Goal: Task Accomplishment & Management: Manage account settings

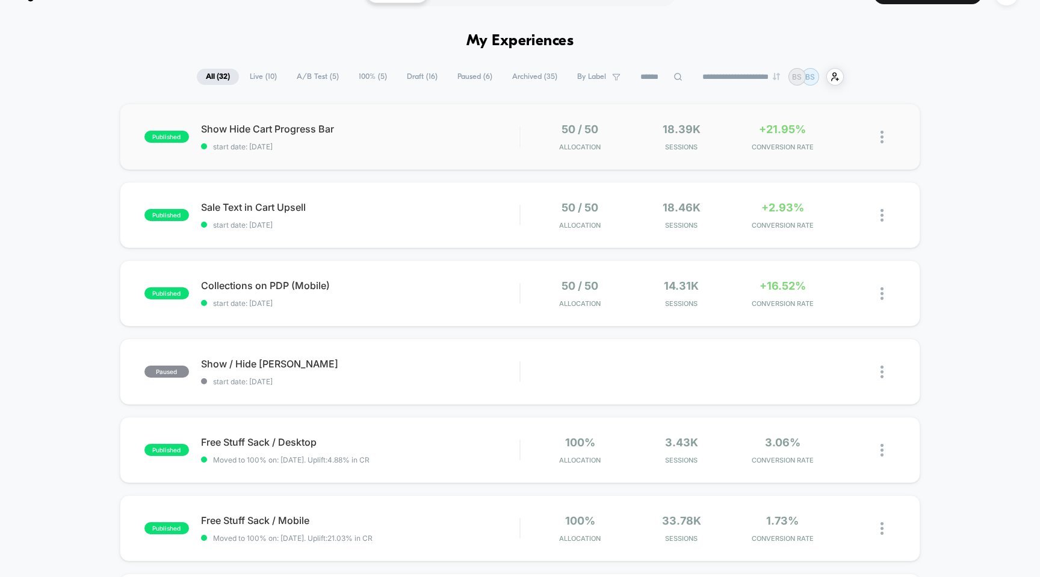
scroll to position [30, 0]
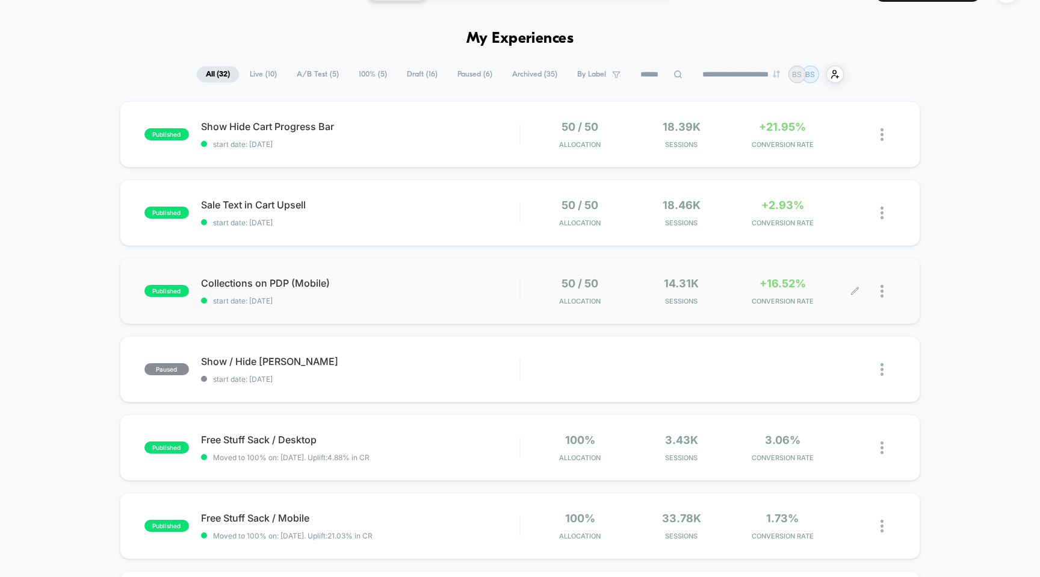
click at [725, 289] on div "14.31k Sessions" at bounding box center [681, 291] width 95 height 28
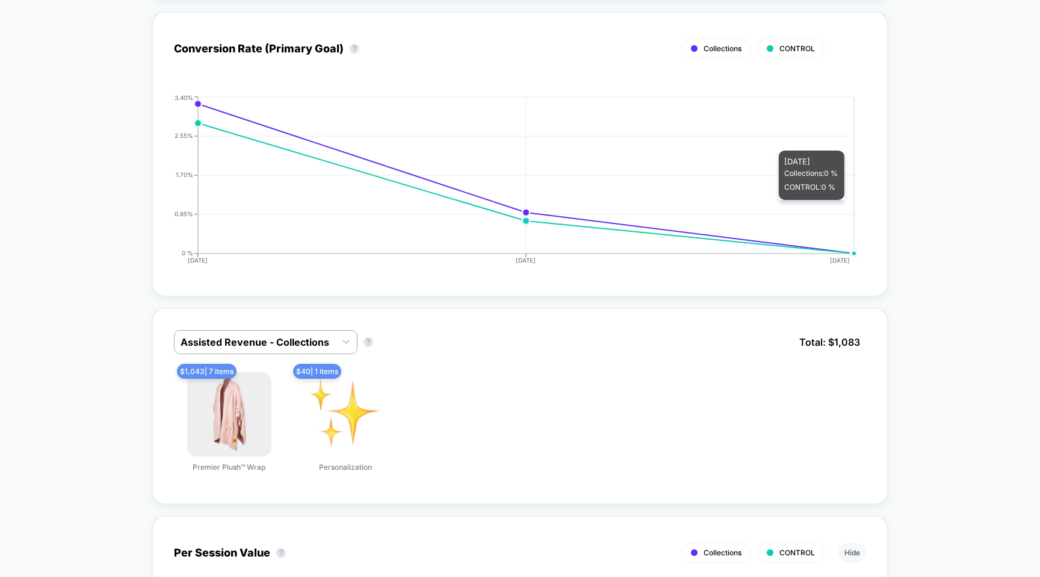
scroll to position [530, 0]
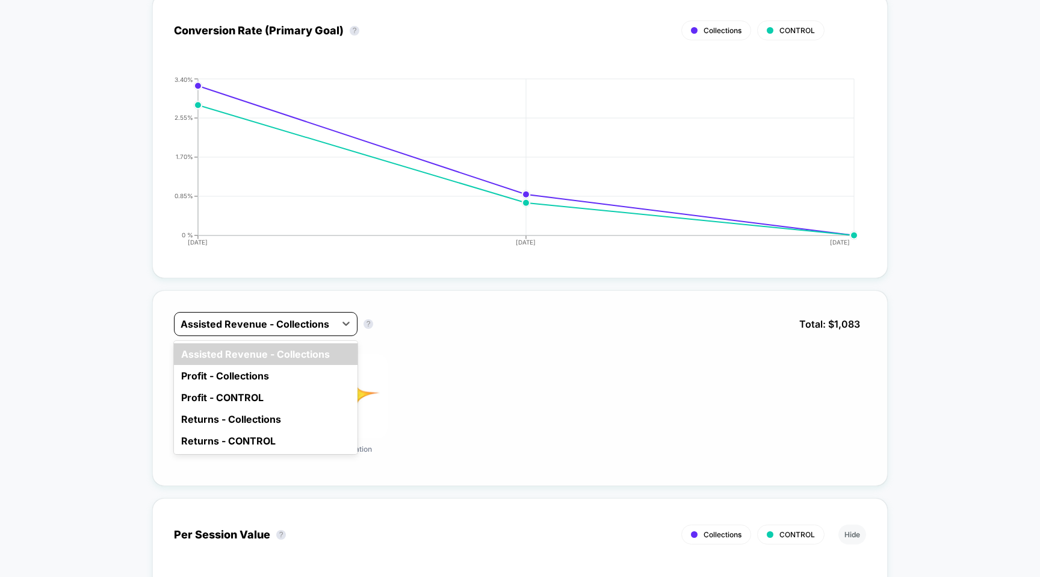
click at [299, 318] on div at bounding box center [255, 324] width 149 height 14
click at [449, 292] on div "option Assisted Revenue - Collections focused, 1 of 5. 5 results available. Use…" at bounding box center [520, 388] width 736 height 196
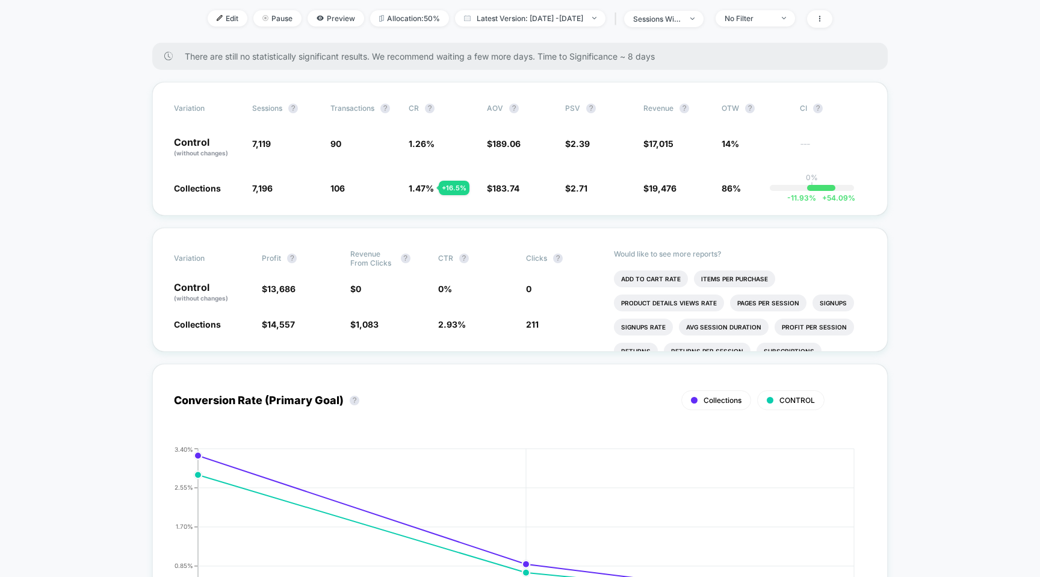
scroll to position [0, 0]
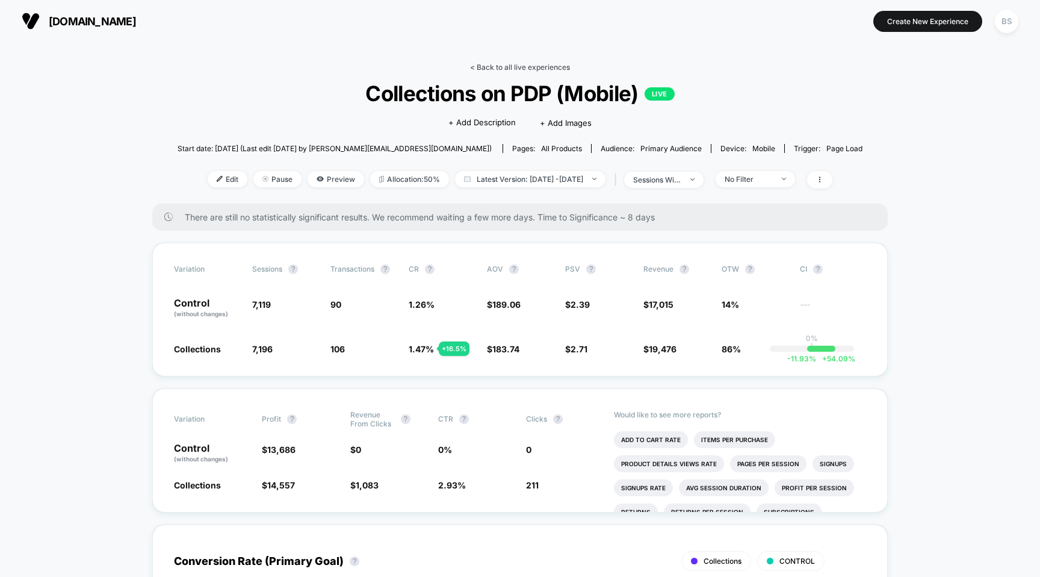
click at [503, 68] on link "< Back to all live experiences" at bounding box center [520, 67] width 100 height 9
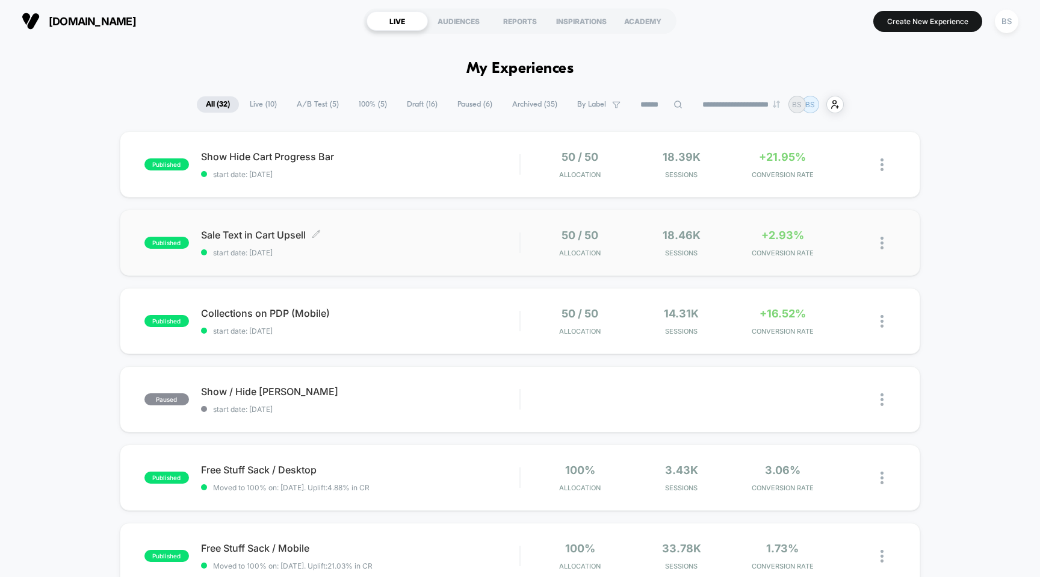
click at [515, 234] on span "Sale Text in Cart Upsell Click to edit experience details" at bounding box center [360, 235] width 319 height 12
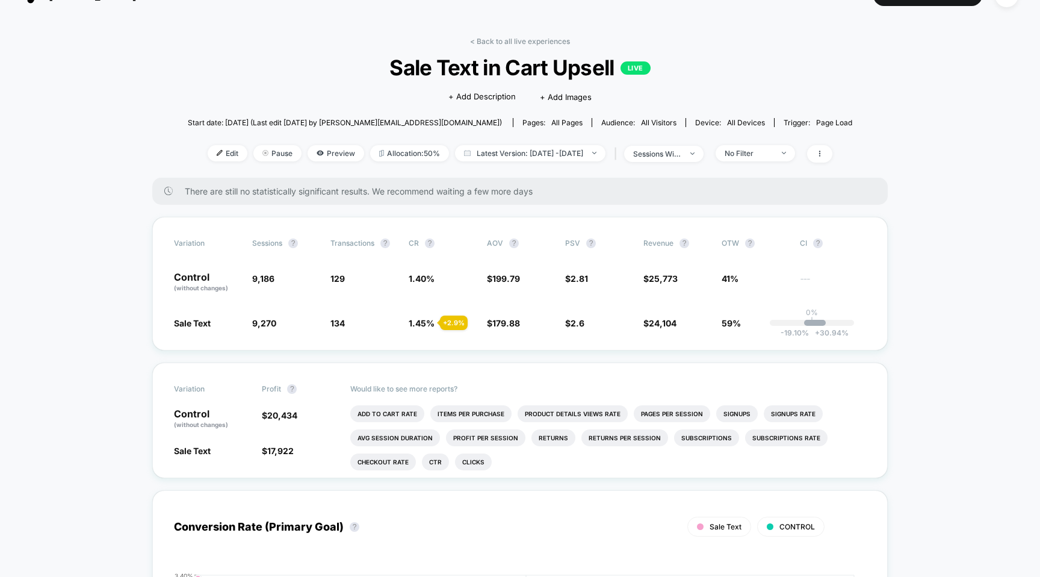
scroll to position [26, 0]
click at [497, 45] on link "< Back to all live experiences" at bounding box center [520, 40] width 100 height 9
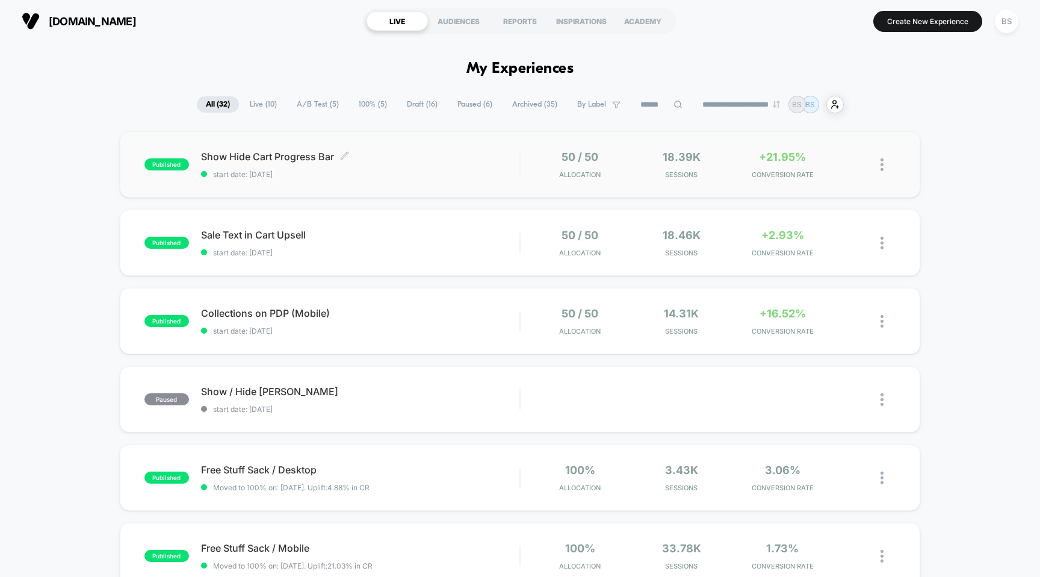
click at [470, 165] on div "Show Hide Cart Progress Bar Click to edit experience details Click to edit expe…" at bounding box center [360, 165] width 319 height 28
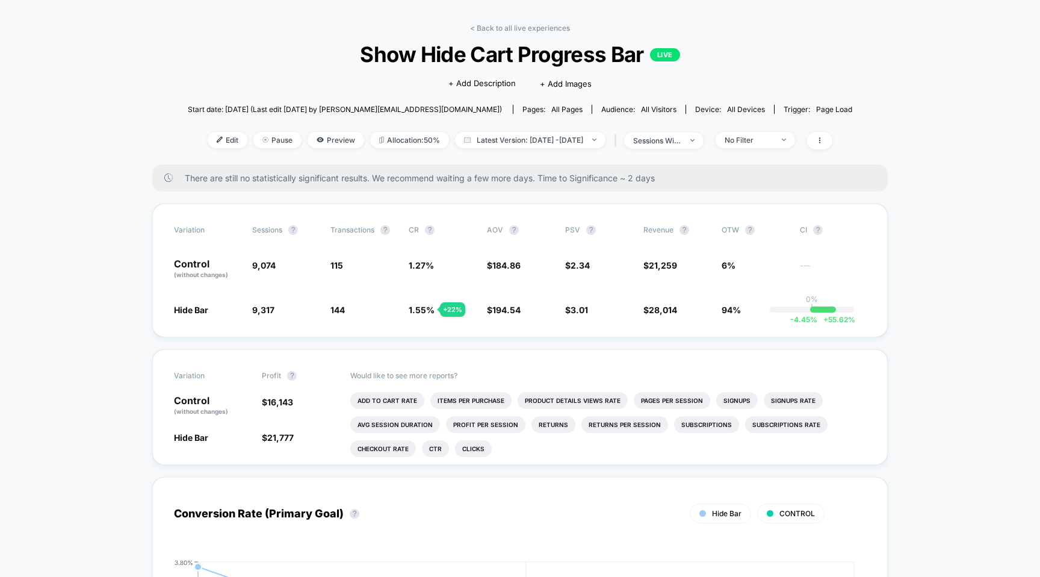
scroll to position [46, 0]
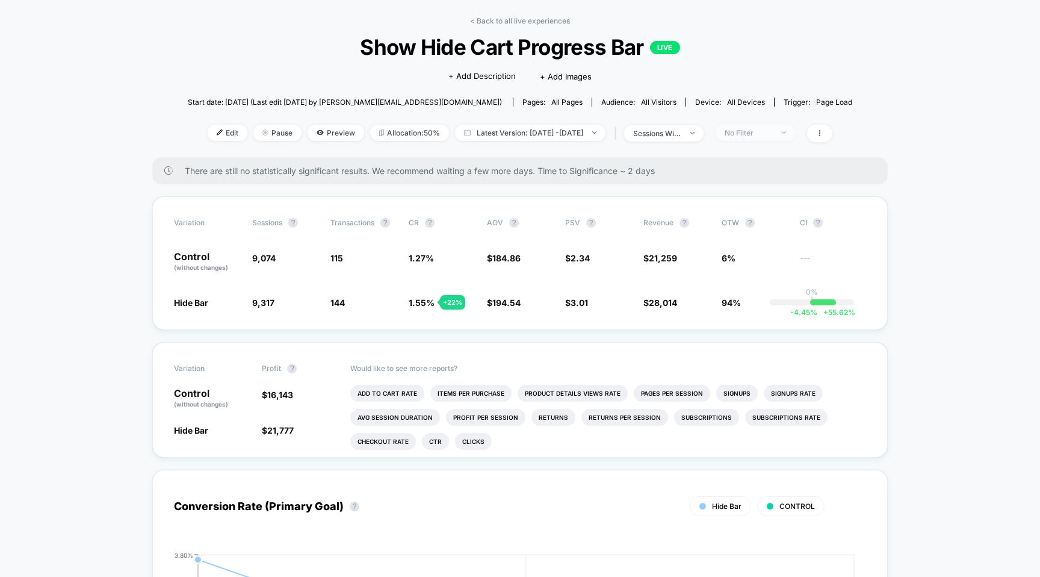
click at [773, 135] on div "No Filter" at bounding box center [749, 132] width 48 height 9
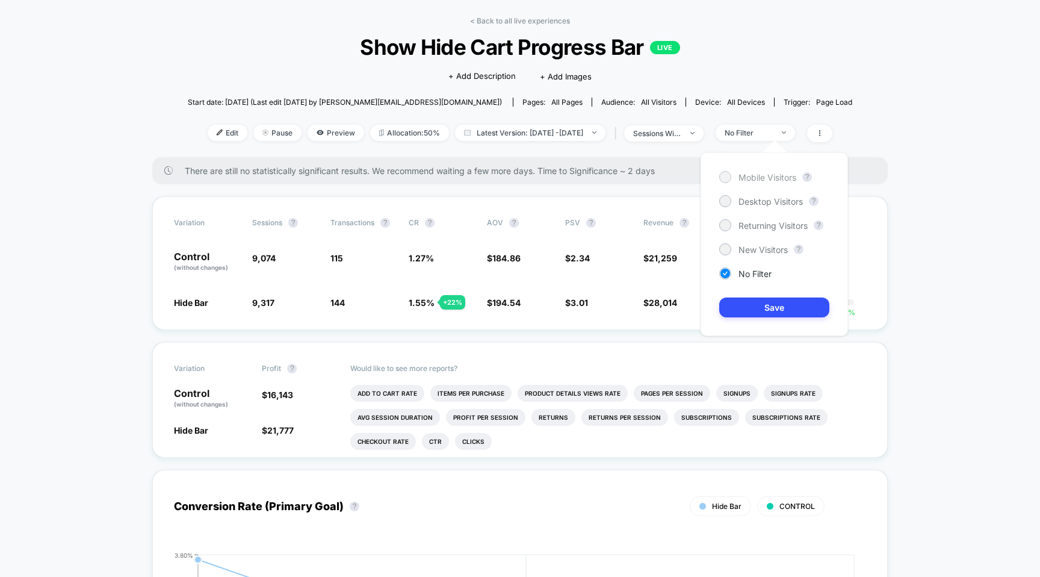
click at [765, 181] on span "Mobile Visitors" at bounding box center [768, 177] width 58 height 10
click at [756, 305] on button "Save" at bounding box center [774, 307] width 110 height 20
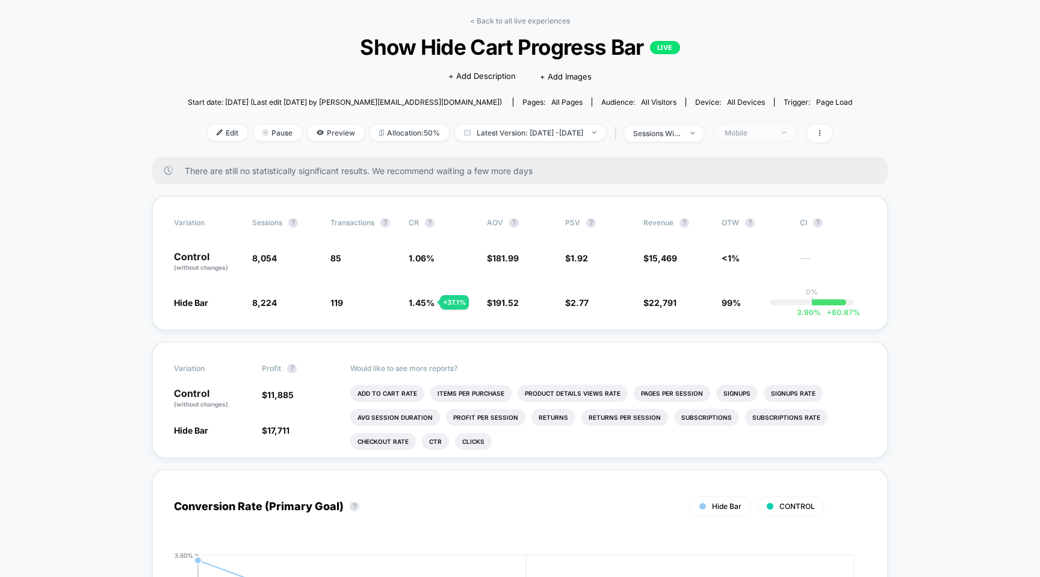
click at [768, 129] on div "Mobile" at bounding box center [749, 132] width 48 height 9
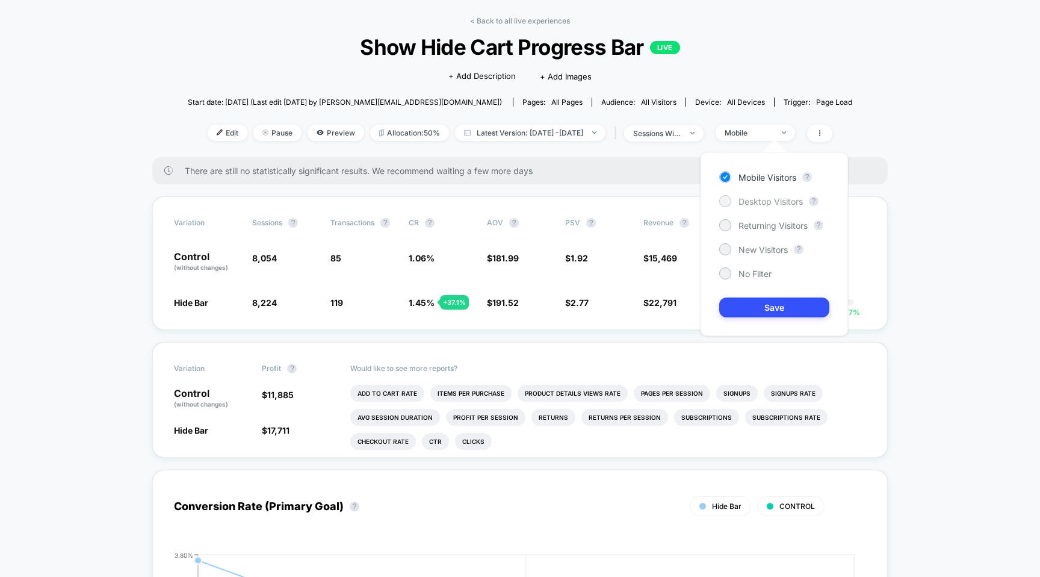
click at [737, 203] on div "Desktop Visitors" at bounding box center [761, 201] width 84 height 12
click at [753, 302] on button "Save" at bounding box center [774, 307] width 110 height 20
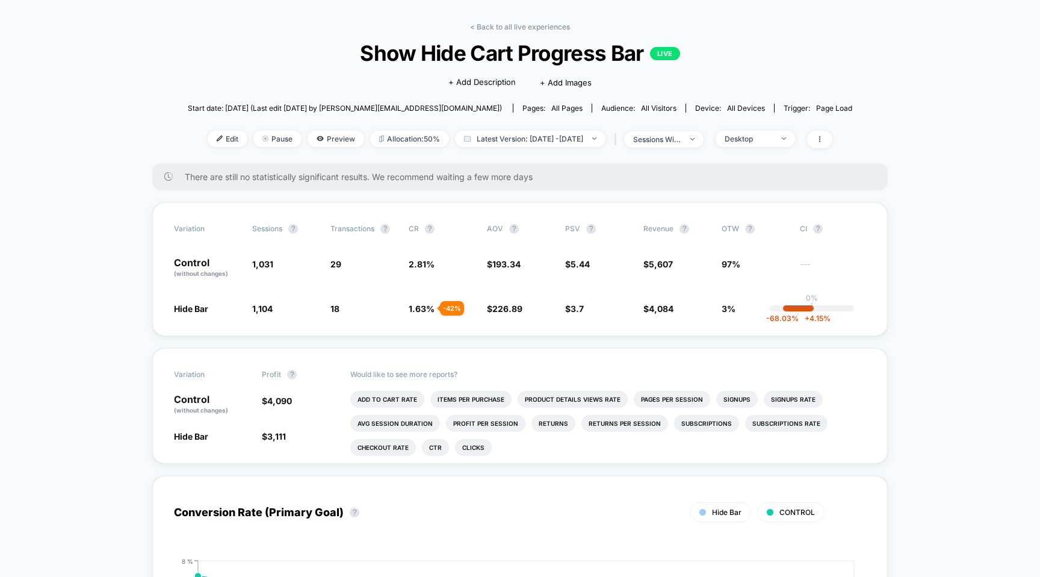
scroll to position [37, 0]
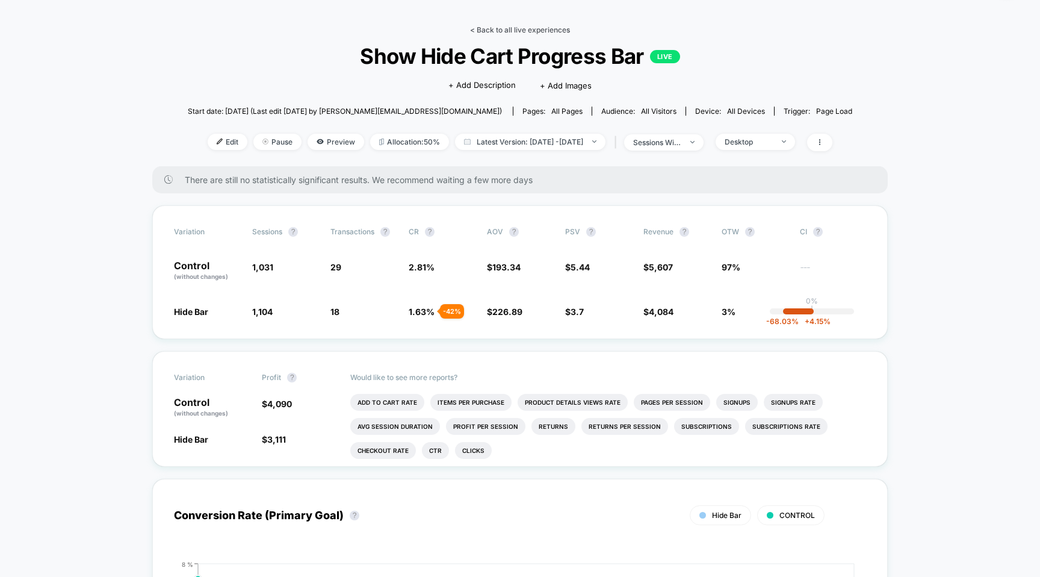
click at [512, 31] on link "< Back to all live experiences" at bounding box center [520, 29] width 100 height 9
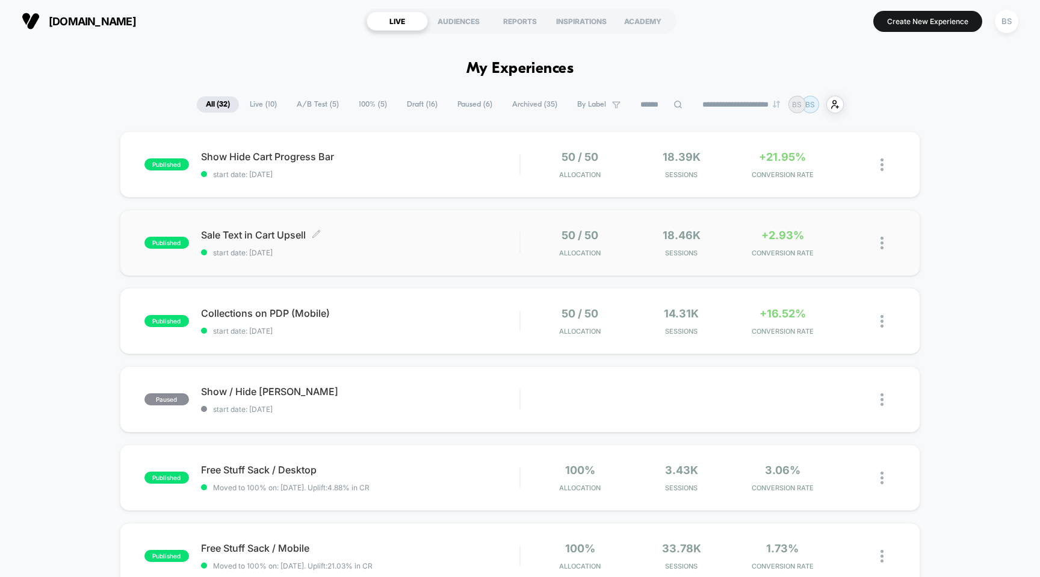
click at [423, 242] on div "Sale Text in Cart Upsell Click to edit experience details Click to edit experie…" at bounding box center [360, 243] width 319 height 28
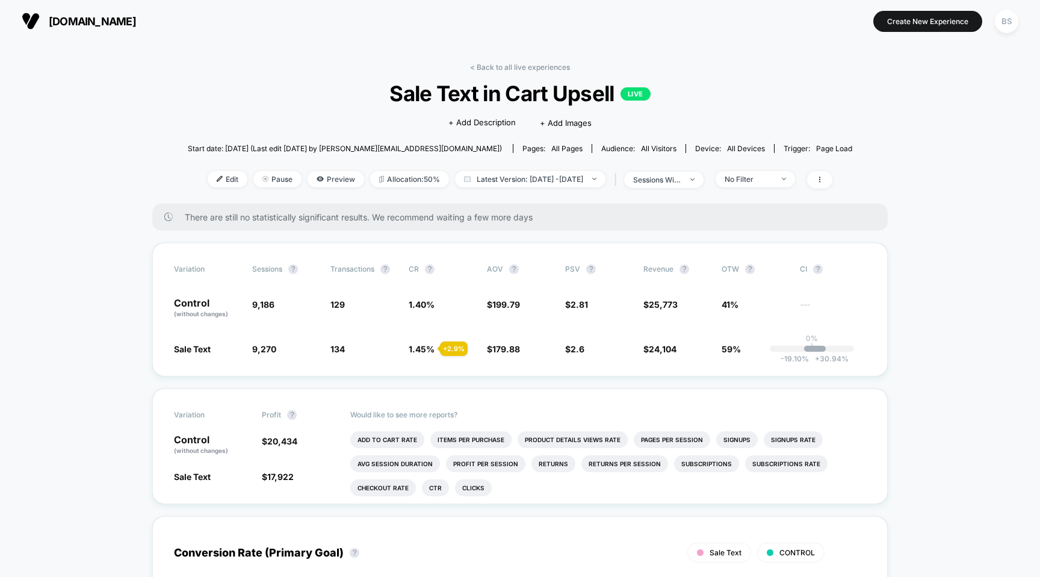
click at [498, 71] on div "< Back to all live experiences Sale Text in Cart Upsell LIVE Click to edit expe…" at bounding box center [520, 133] width 665 height 141
click at [499, 70] on link "< Back to all live experiences" at bounding box center [520, 67] width 100 height 9
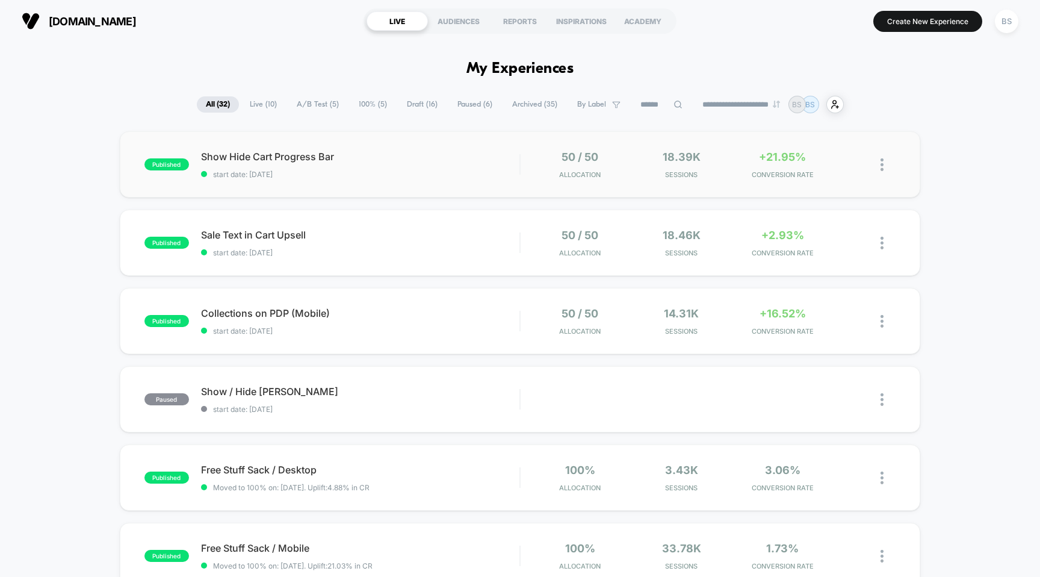
click at [524, 179] on div "published Show Hide Cart Progress Bar start date: [DATE] 50 / 50 Allocation 18.…" at bounding box center [520, 164] width 801 height 66
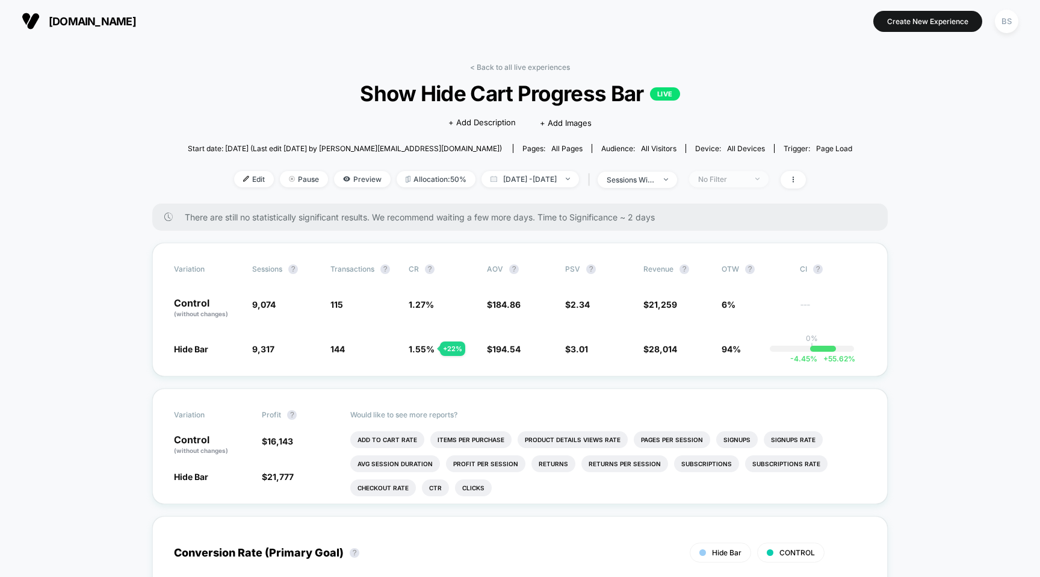
click at [747, 175] on div "No Filter" at bounding box center [722, 179] width 48 height 9
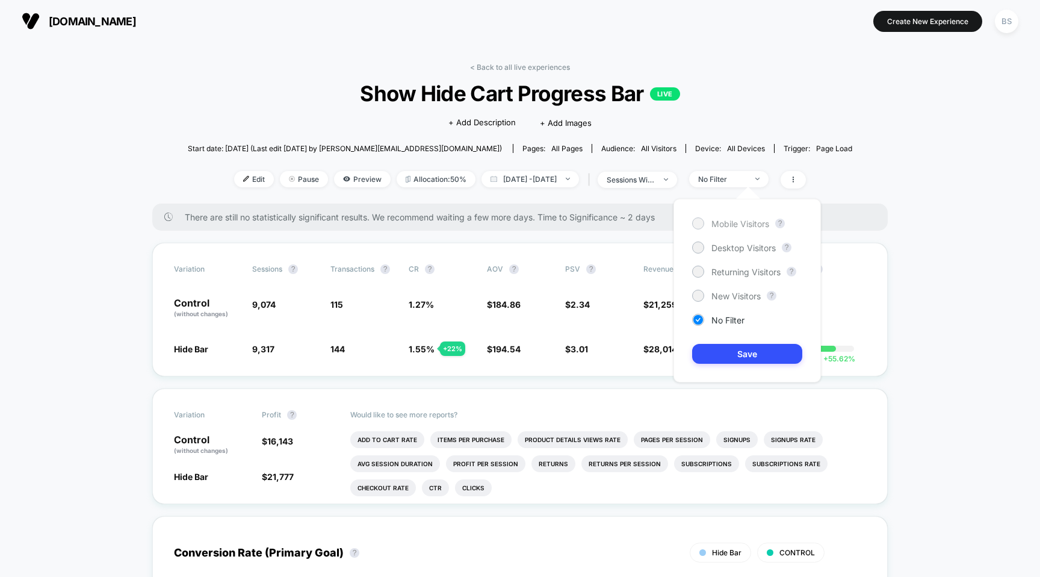
click at [731, 223] on span "Mobile Visitors" at bounding box center [741, 224] width 58 height 10
click at [744, 360] on button "Save" at bounding box center [747, 354] width 110 height 20
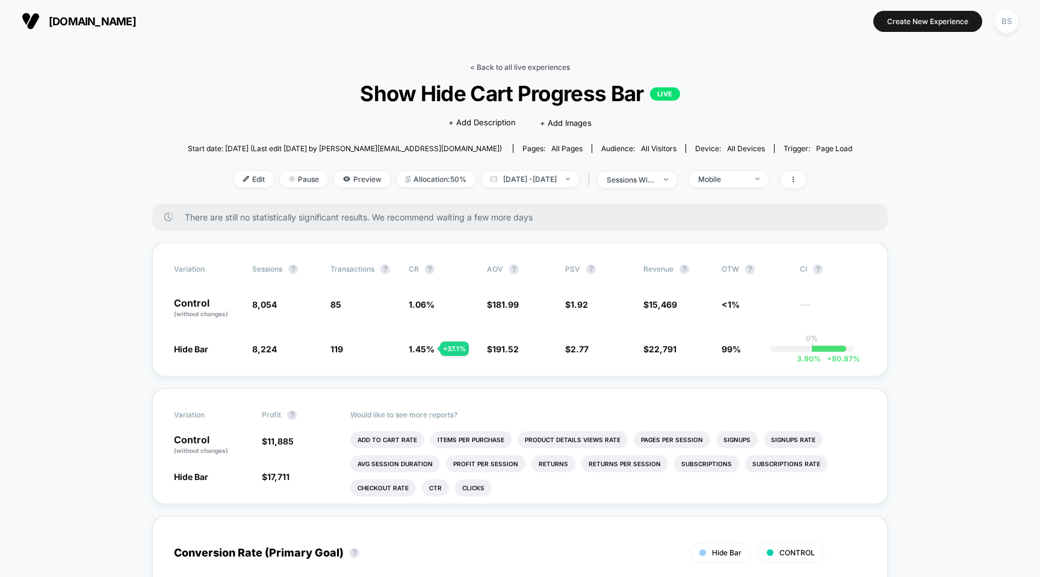
click at [497, 66] on link "< Back to all live experiences" at bounding box center [520, 67] width 100 height 9
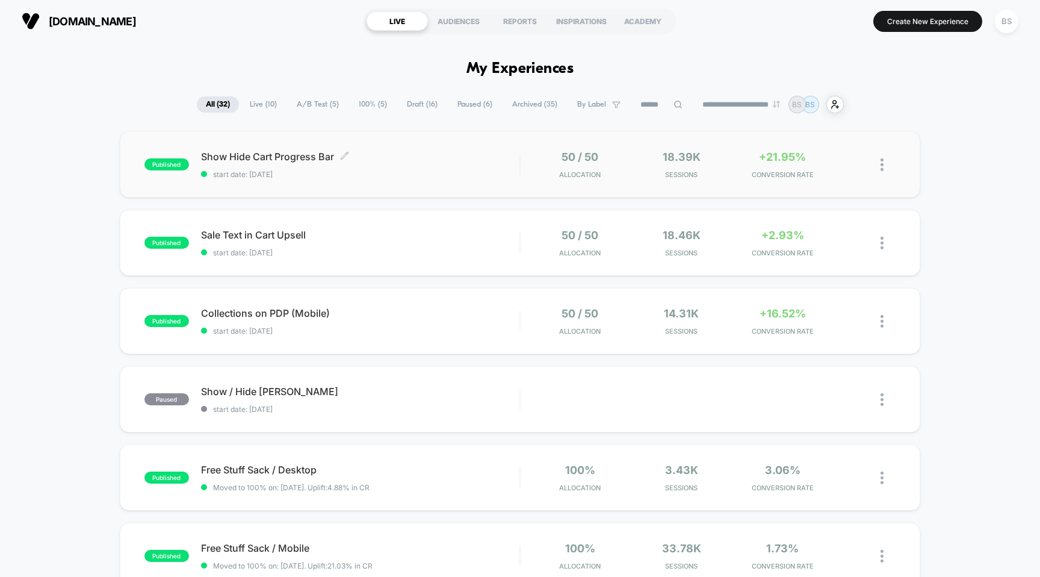
click at [368, 163] on div "Show Hide Cart Progress Bar Click to edit experience details Click to edit expe…" at bounding box center [360, 165] width 319 height 28
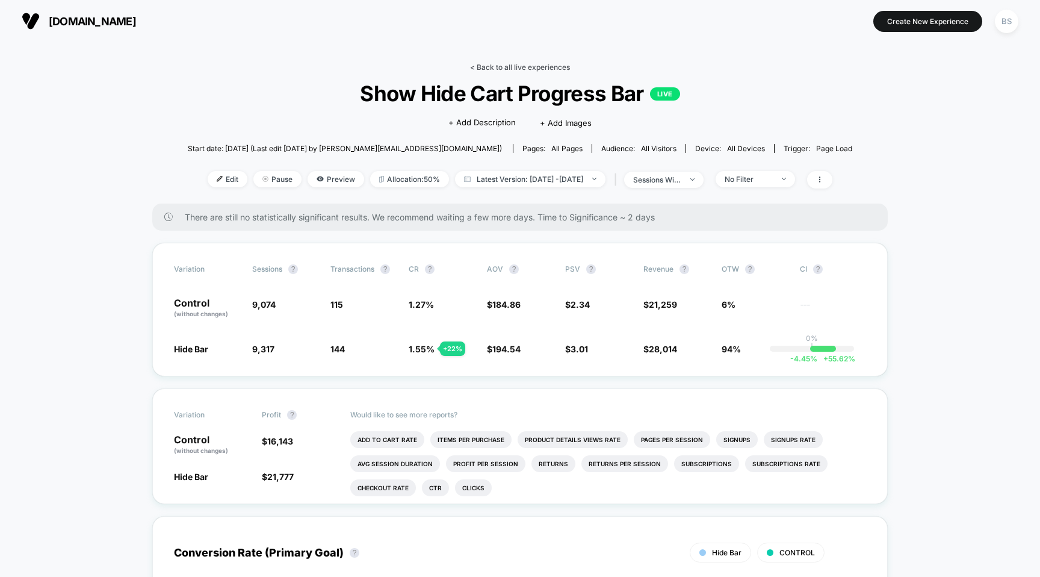
click at [502, 67] on link "< Back to all live experiences" at bounding box center [520, 67] width 100 height 9
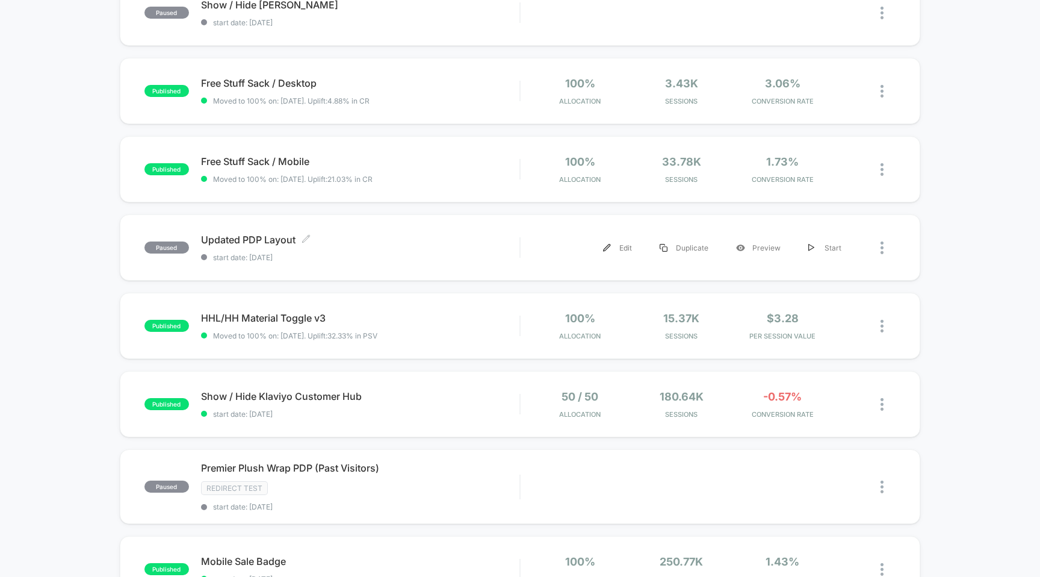
scroll to position [341, 0]
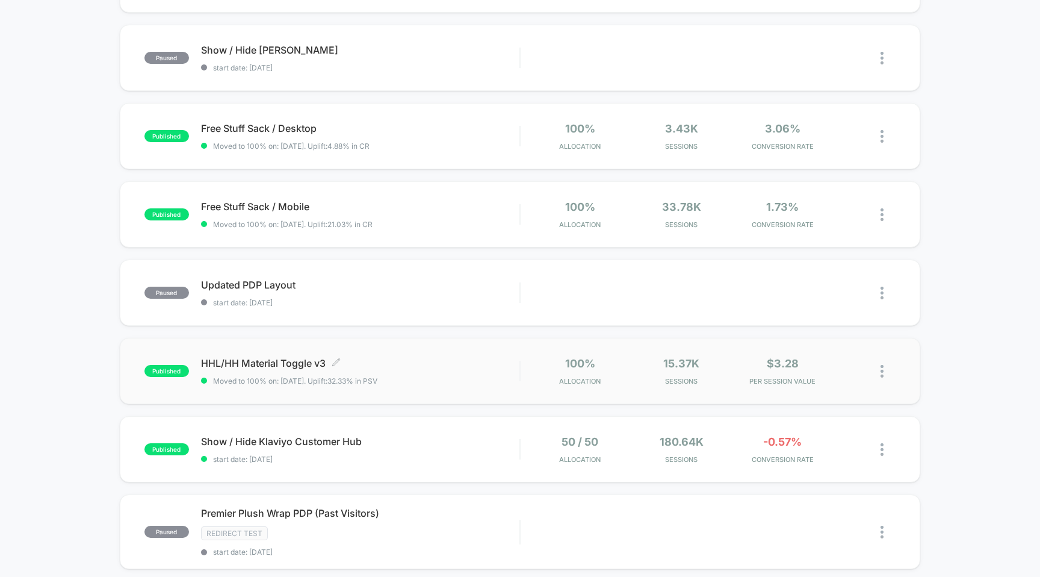
click at [492, 377] on span "Moved to 100% on: [DATE] . Uplift: 32.33% in PSV" at bounding box center [360, 380] width 319 height 9
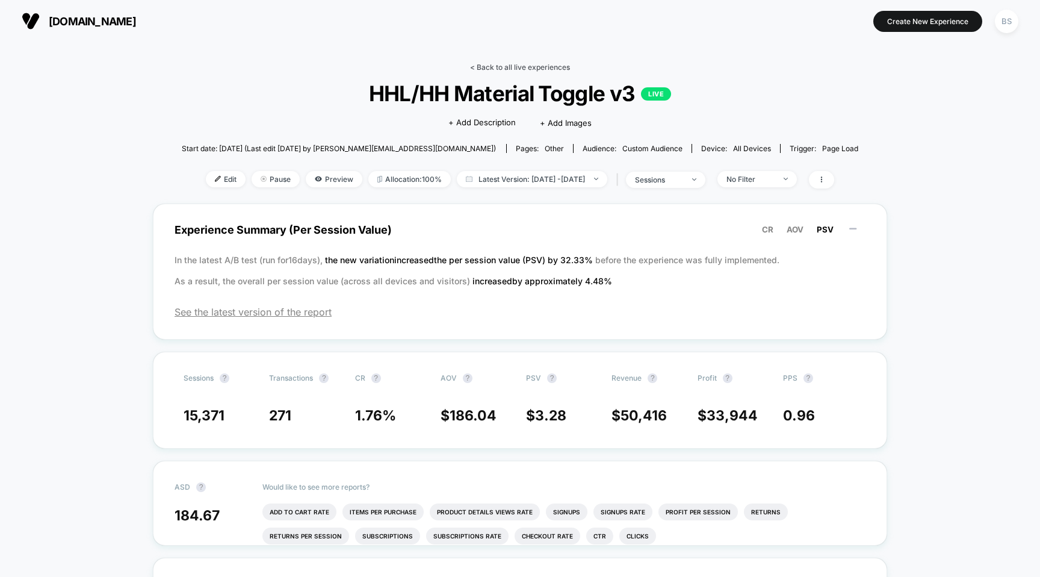
click at [491, 67] on link "< Back to all live experiences" at bounding box center [520, 67] width 100 height 9
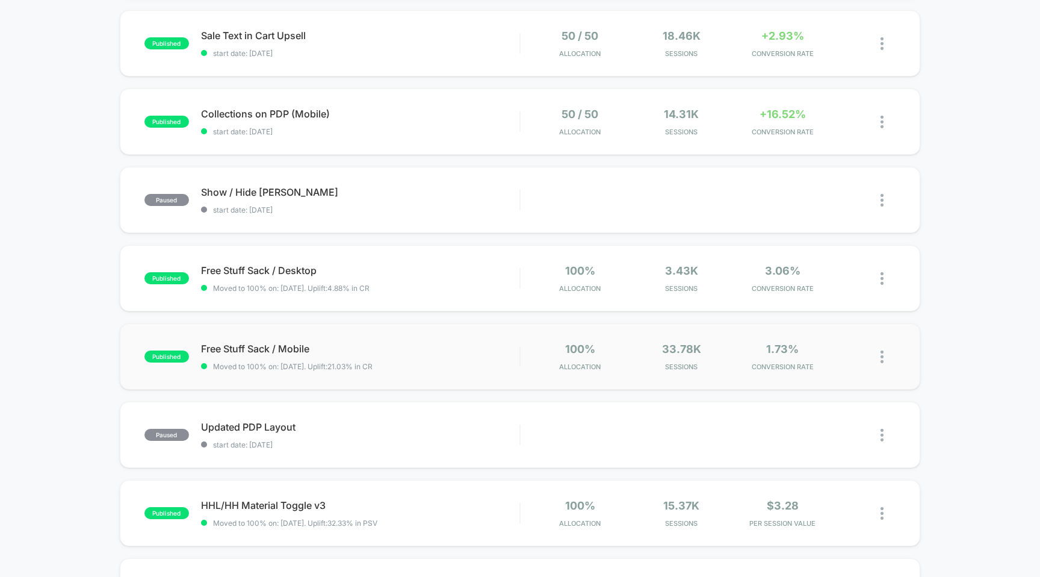
scroll to position [363, 0]
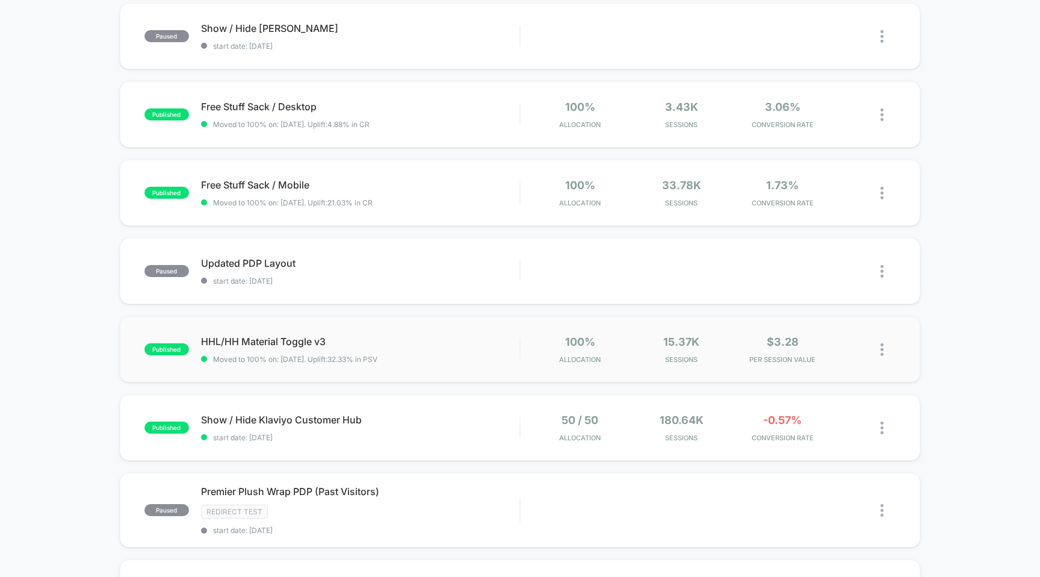
click at [884, 352] on div at bounding box center [888, 349] width 15 height 28
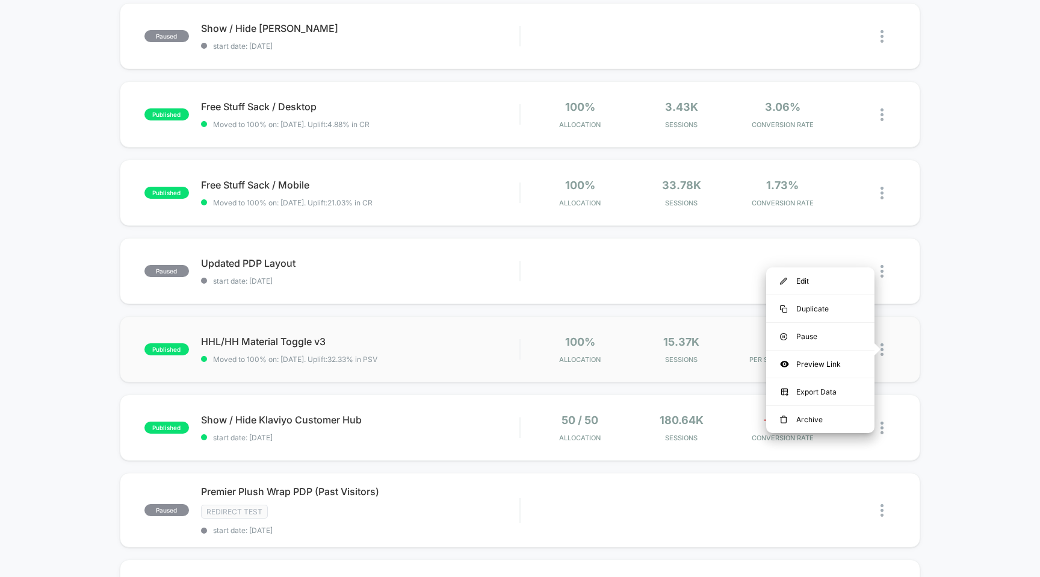
click at [529, 355] on div "100% Allocation 15.37k Sessions $3.28 PER SESSION VALUE" at bounding box center [709, 349] width 376 height 28
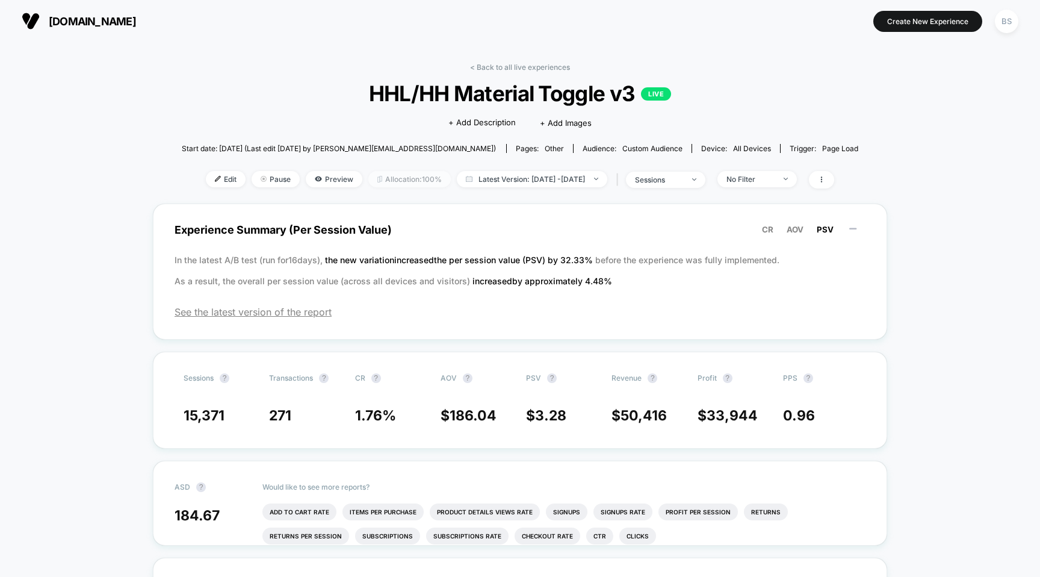
click at [397, 178] on span "Allocation: 100%" at bounding box center [409, 179] width 82 height 16
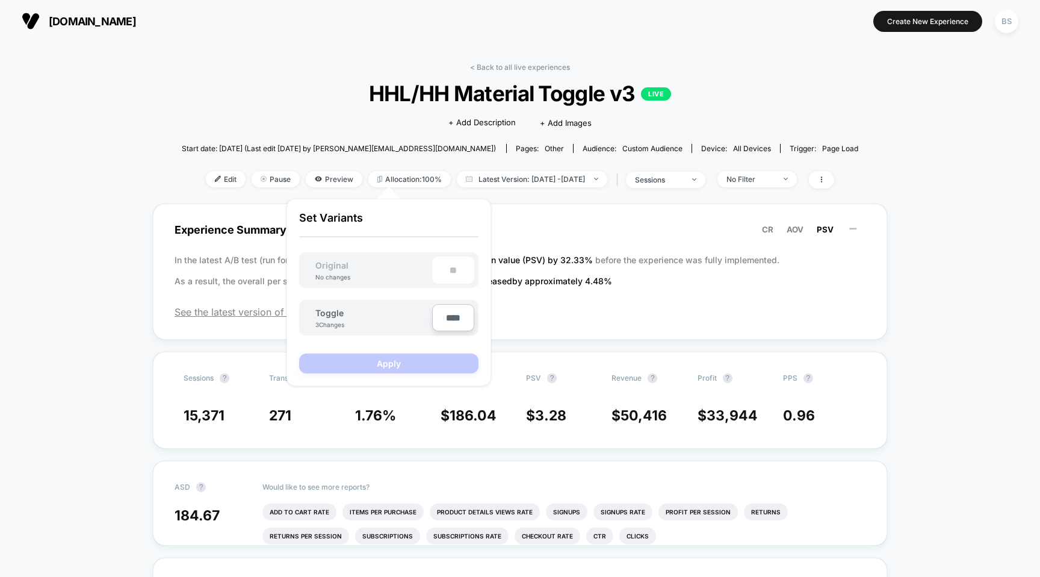
click at [450, 266] on div "**" at bounding box center [453, 269] width 42 height 27
click at [210, 182] on span "Edit" at bounding box center [226, 179] width 40 height 16
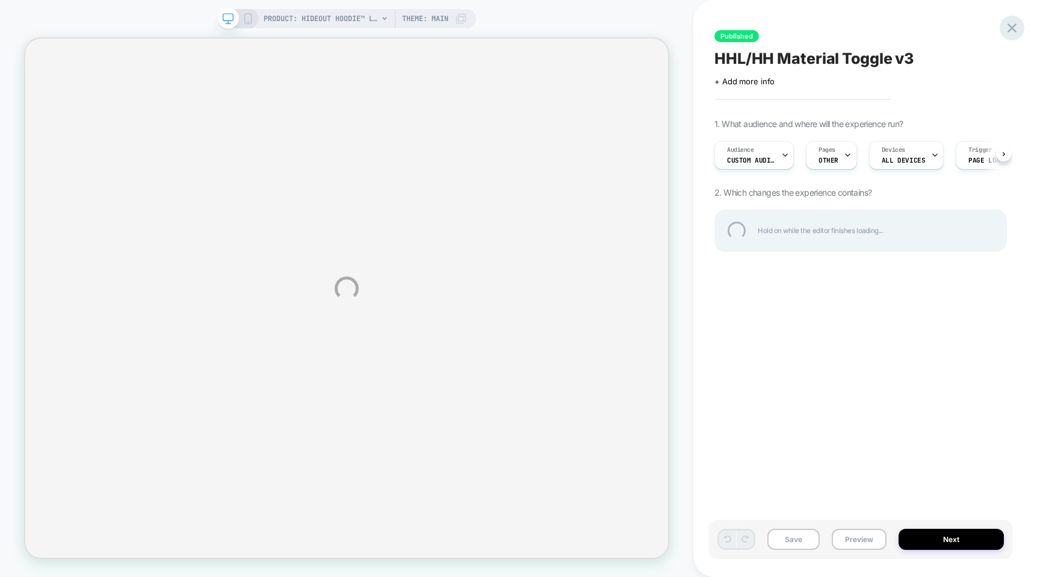
click at [1009, 26] on div at bounding box center [1012, 28] width 25 height 25
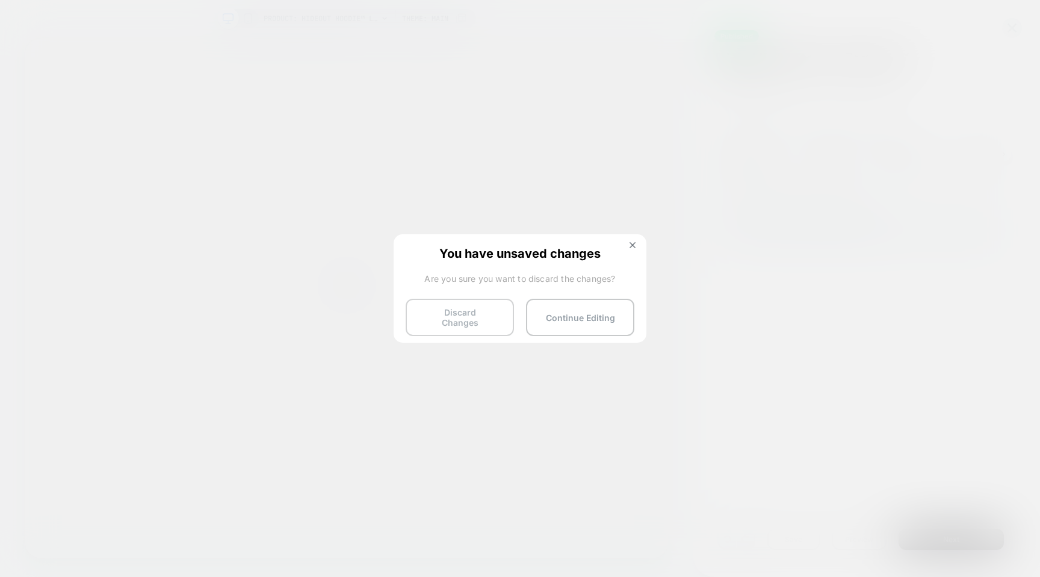
click at [462, 309] on button "Discard Changes" at bounding box center [460, 317] width 108 height 37
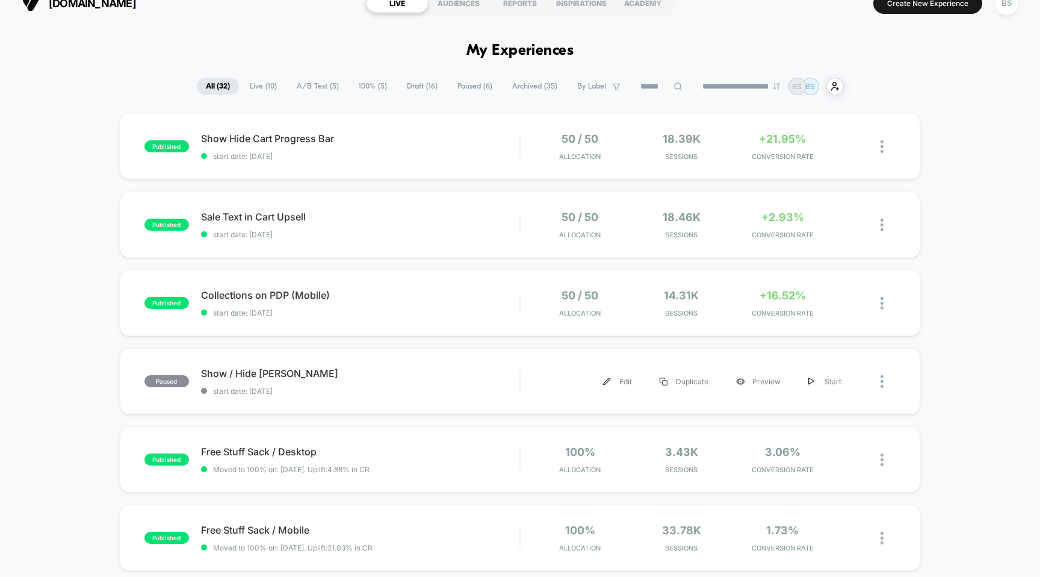
scroll to position [34, 0]
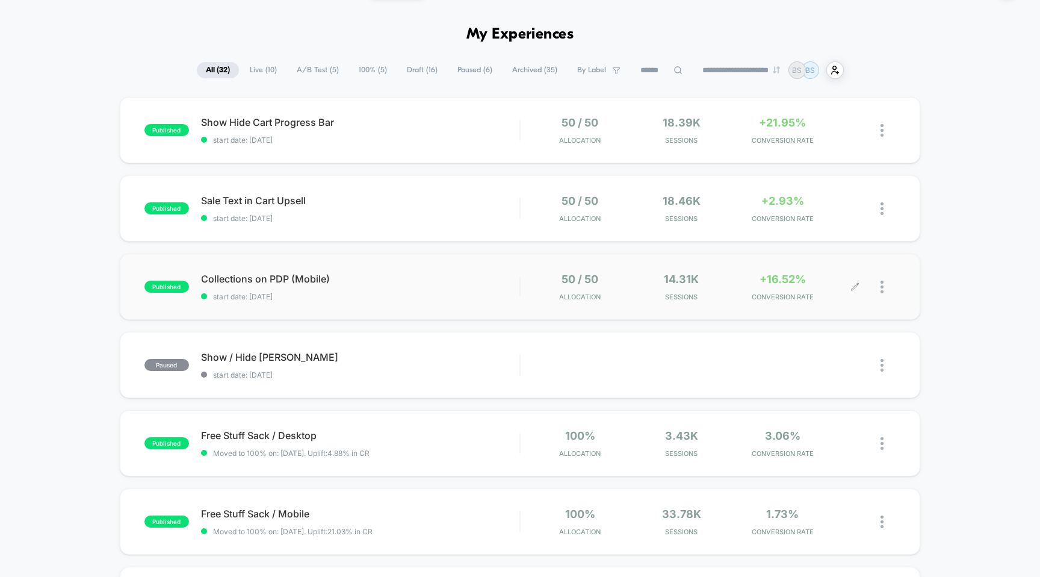
click at [718, 291] on div "14.31k Sessions" at bounding box center [681, 287] width 95 height 28
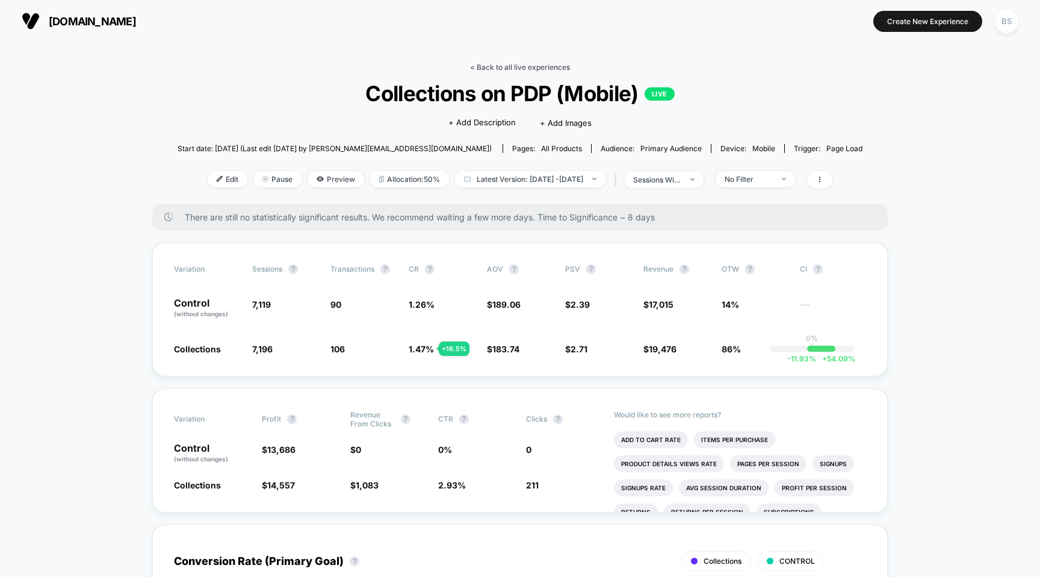
click at [522, 66] on link "< Back to all live experiences" at bounding box center [520, 67] width 100 height 9
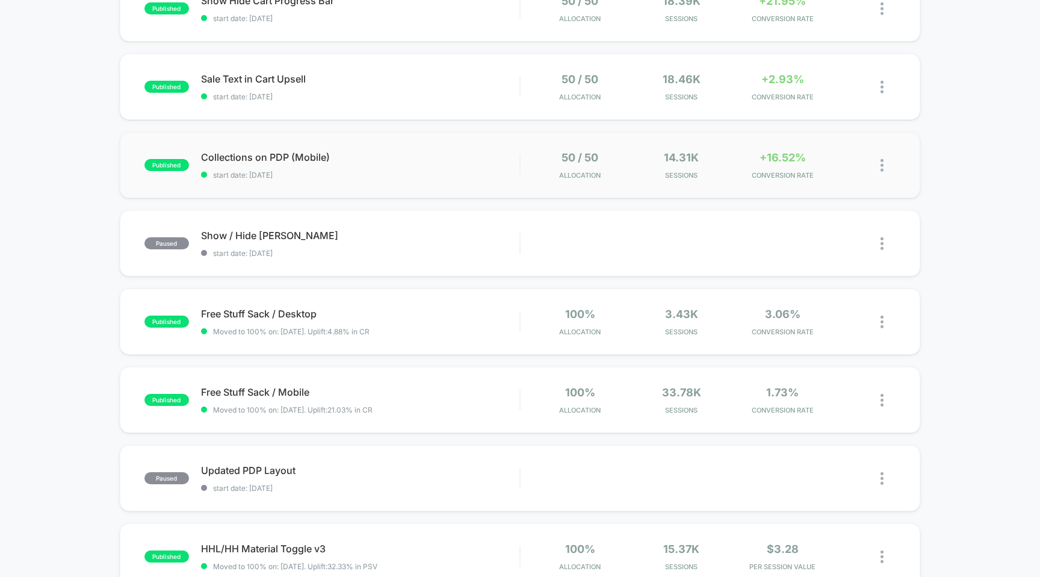
scroll to position [160, 0]
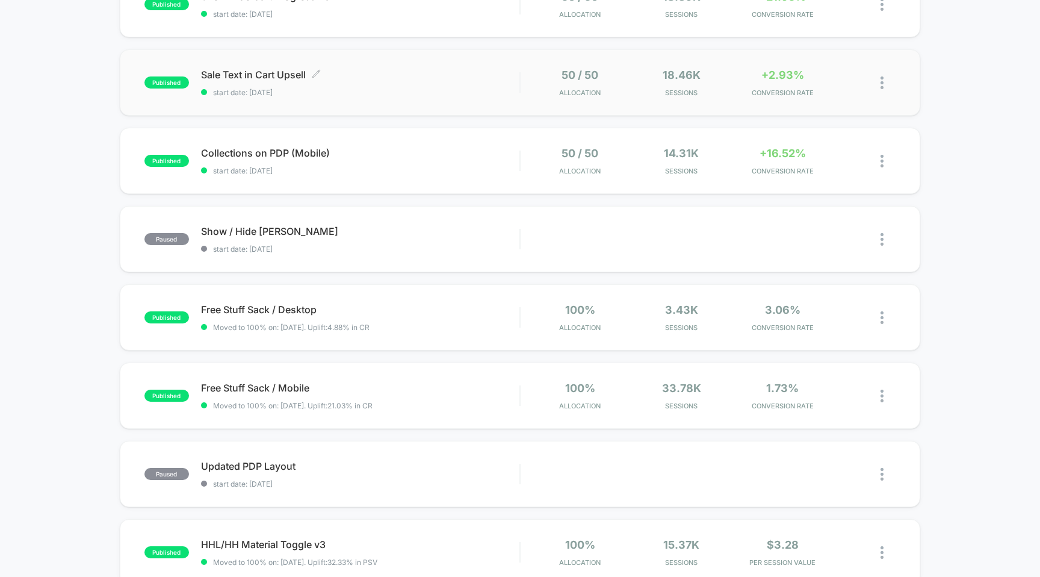
click at [488, 92] on span "start date: [DATE]" at bounding box center [360, 92] width 319 height 9
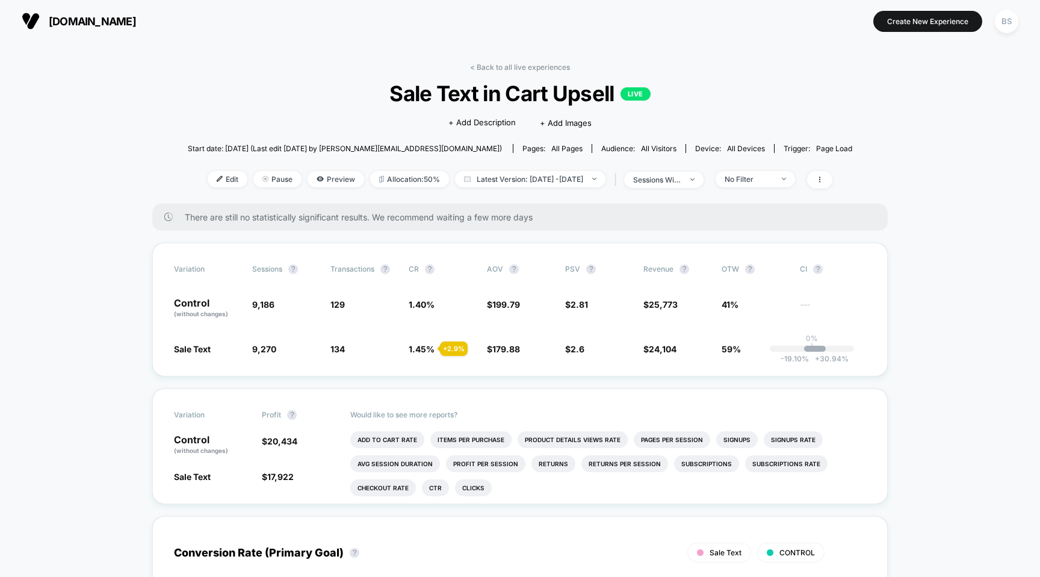
click at [485, 74] on div "< Back to all live experiences Sale Text in Cart Upsell LIVE Click to edit expe…" at bounding box center [520, 133] width 665 height 141
click at [486, 69] on link "< Back to all live experiences" at bounding box center [520, 67] width 100 height 9
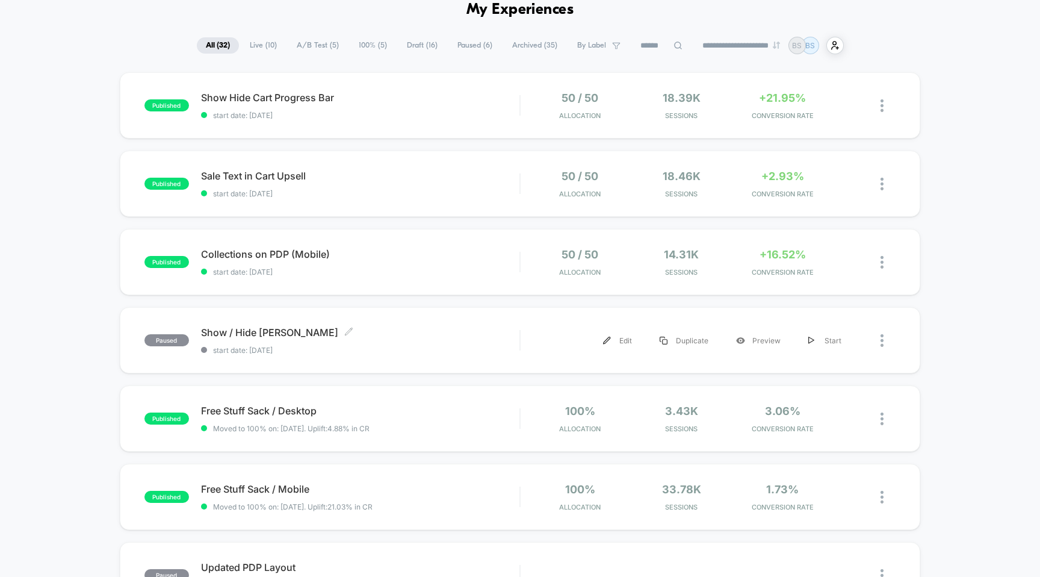
scroll to position [58, 0]
